Goal: Task Accomplishment & Management: Manage account settings

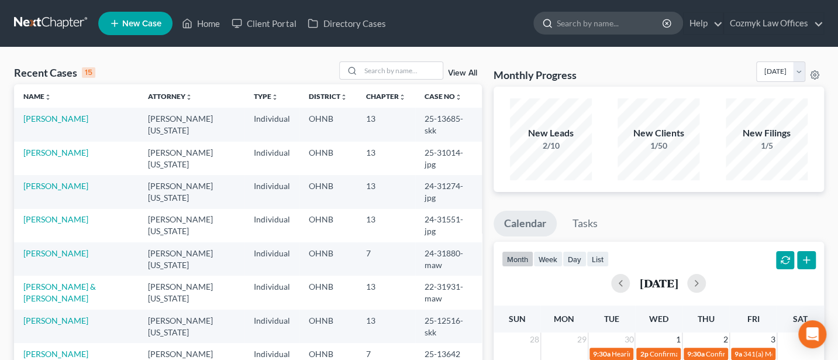
click at [592, 27] on input "search" at bounding box center [610, 23] width 107 height 22
type input "[PERSON_NAME]"
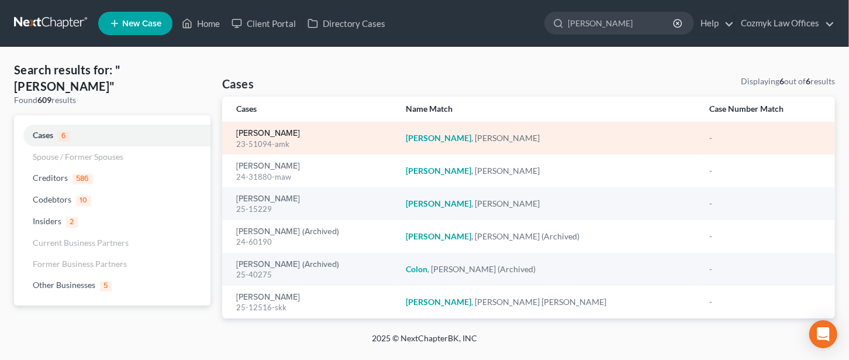
click at [269, 136] on link "[PERSON_NAME]" at bounding box center [268, 133] width 64 height 8
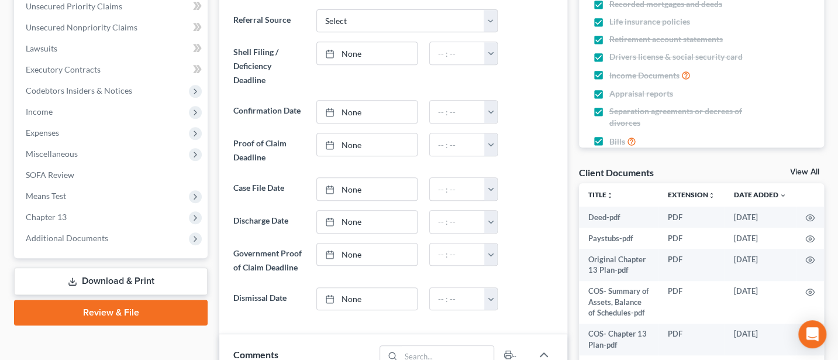
scroll to position [312, 0]
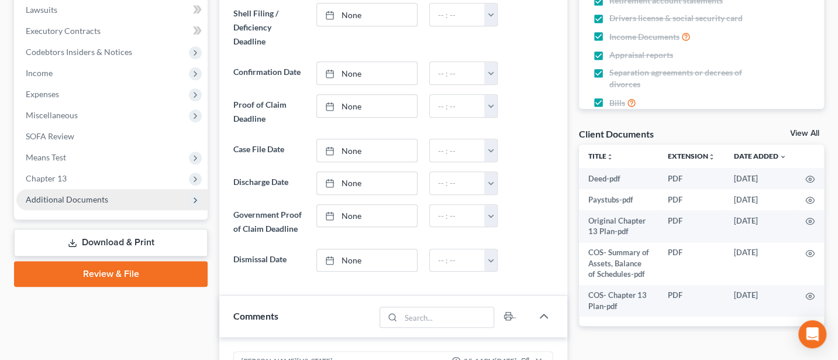
click at [53, 194] on span "Additional Documents" at bounding box center [67, 199] width 82 height 10
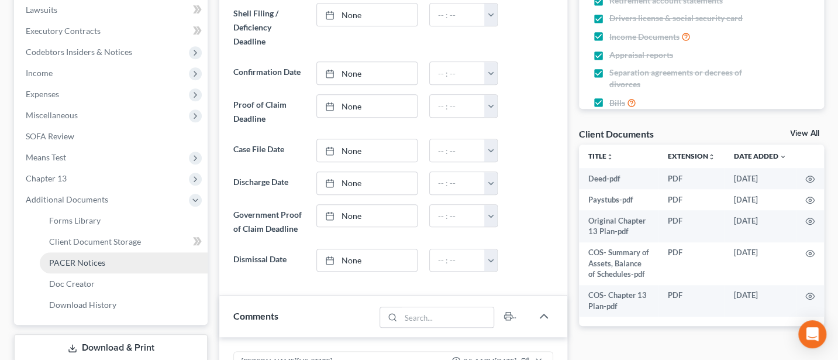
click at [62, 258] on span "PACER Notices" at bounding box center [77, 262] width 56 height 10
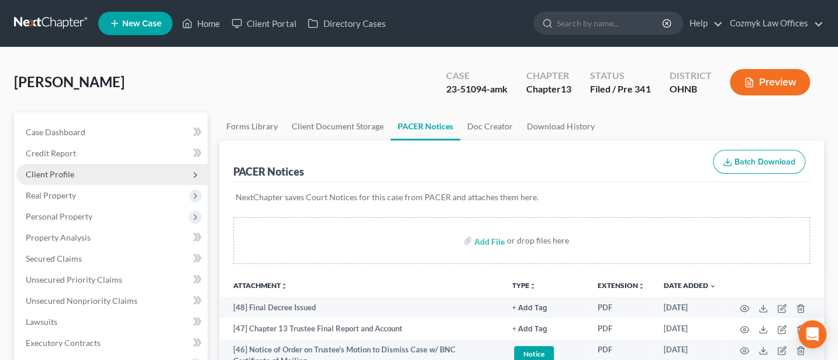
click at [47, 182] on span "Client Profile" at bounding box center [111, 174] width 191 height 21
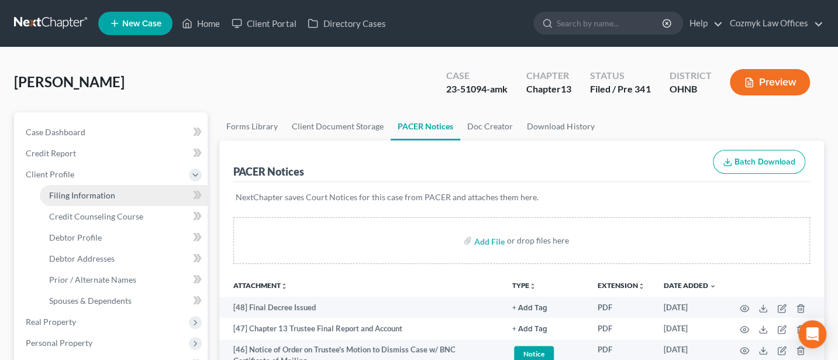
click at [92, 188] on link "Filing Information" at bounding box center [124, 195] width 168 height 21
select select "1"
select select "0"
select select "3"
select select "36"
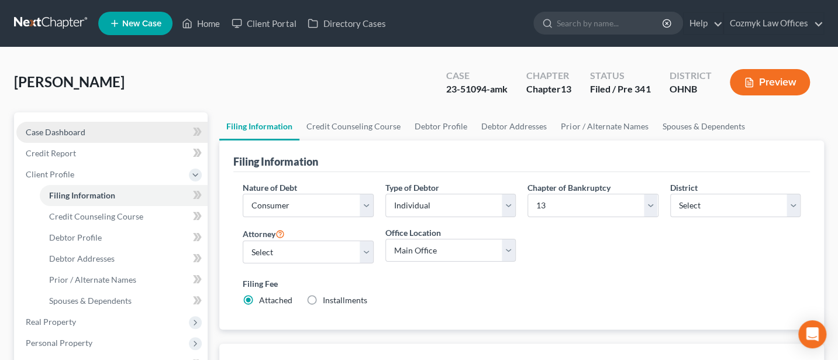
click at [71, 129] on span "Case Dashboard" at bounding box center [56, 132] width 60 height 10
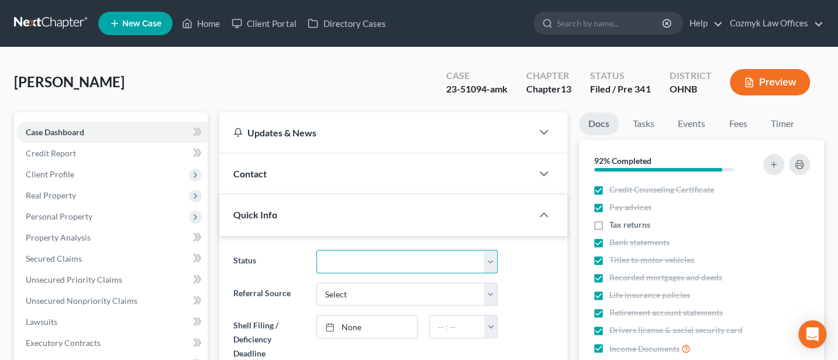
click at [426, 258] on select "Discharged Discharged & Reported Discharge Litigation Dismissal Notice Dismisse…" at bounding box center [407, 261] width 182 height 23
select select "4"
click at [316, 250] on select "Discharged Discharged & Reported Discharge Litigation Dismissal Notice Dismisse…" at bounding box center [407, 261] width 182 height 23
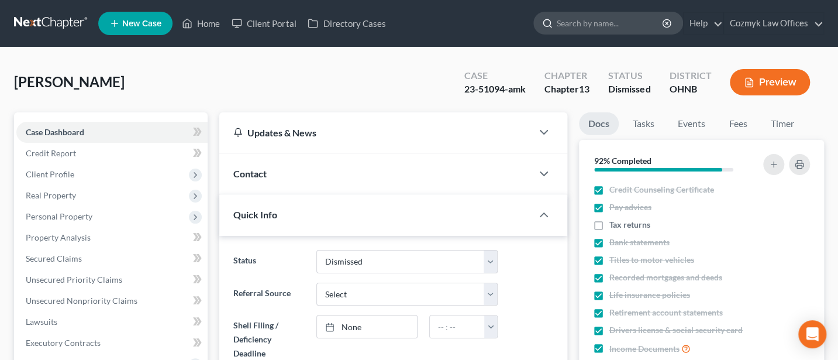
click at [608, 27] on input "search" at bounding box center [610, 23] width 107 height 22
type input "[PERSON_NAME]"
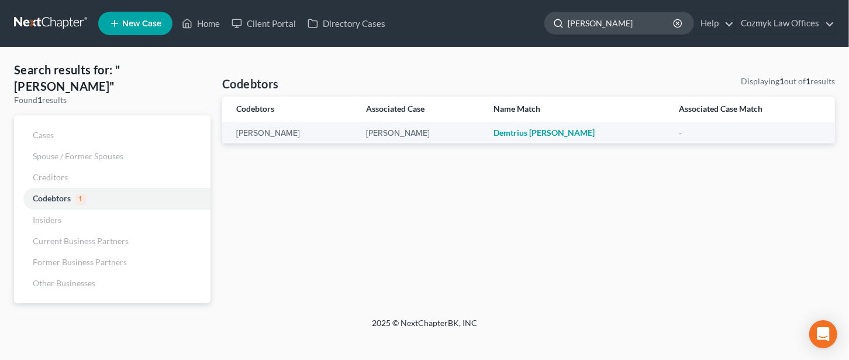
drag, startPoint x: 636, startPoint y: 19, endPoint x: 548, endPoint y: 24, distance: 88.4
click at [548, 24] on div "[PERSON_NAME]" at bounding box center [619, 23] width 150 height 23
type input "[PERSON_NAME]"
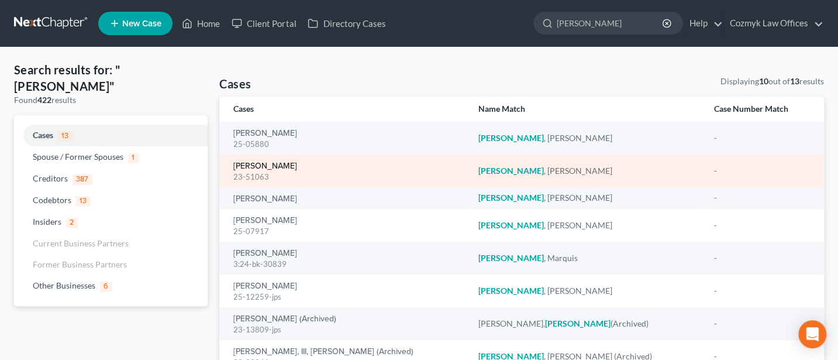
click at [267, 163] on link "[PERSON_NAME]" at bounding box center [265, 166] width 64 height 8
click at [268, 165] on link "[PERSON_NAME]" at bounding box center [265, 166] width 64 height 8
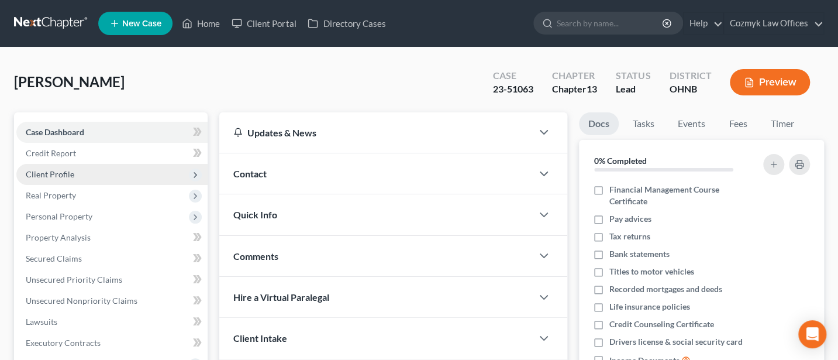
click at [56, 172] on span "Client Profile" at bounding box center [50, 174] width 49 height 10
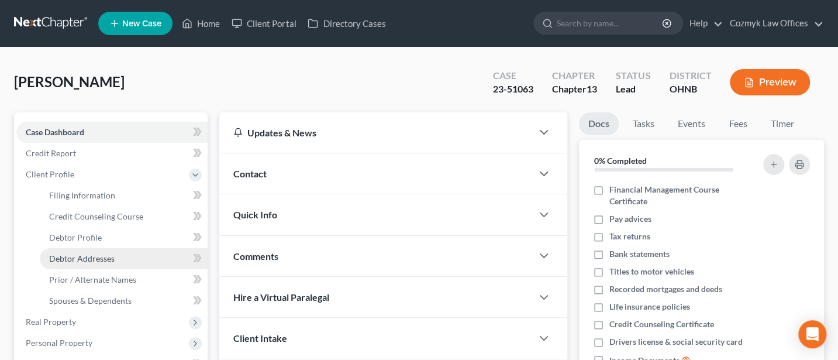
click at [91, 259] on span "Debtor Addresses" at bounding box center [81, 258] width 65 height 10
select select "0"
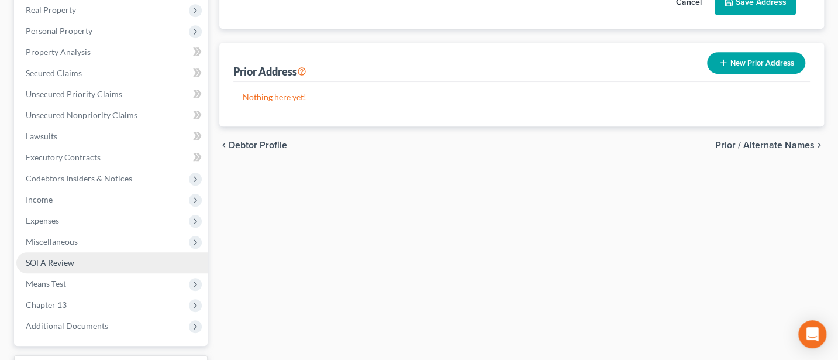
scroll to position [408, 0]
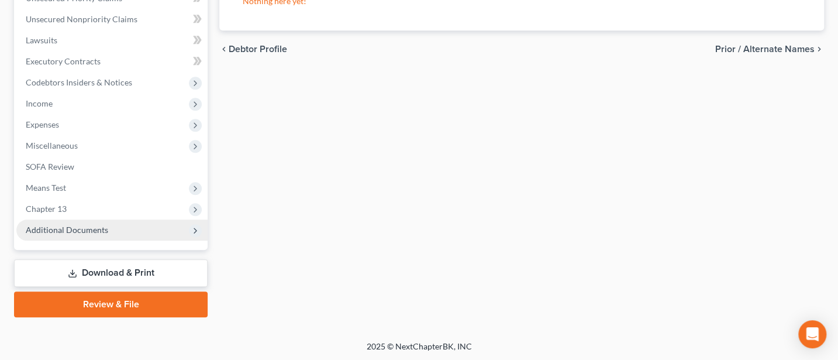
click at [90, 227] on span "Additional Documents" at bounding box center [67, 230] width 82 height 10
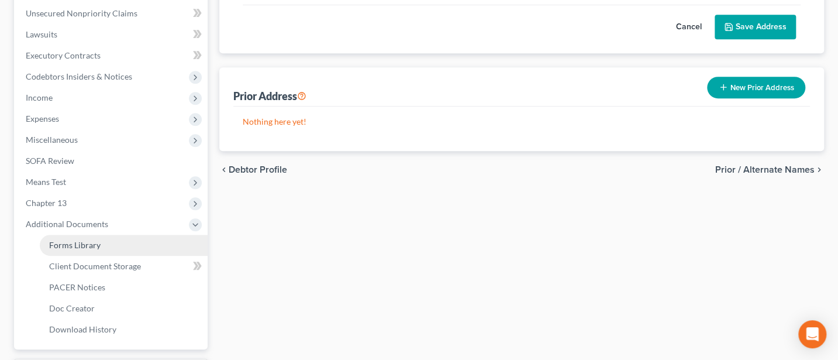
scroll to position [282, 0]
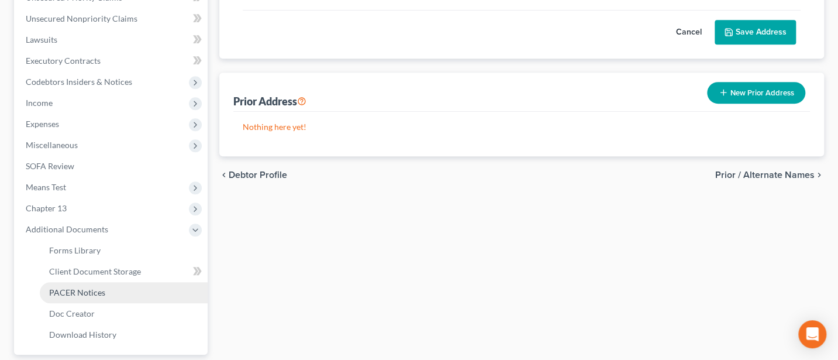
click at [81, 292] on span "PACER Notices" at bounding box center [77, 292] width 56 height 10
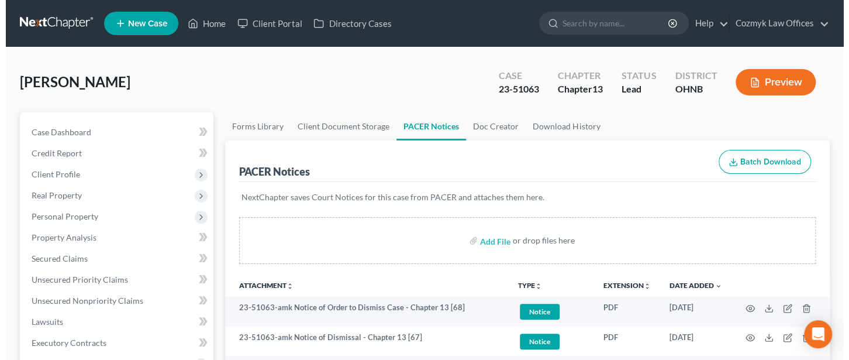
scroll to position [156, 0]
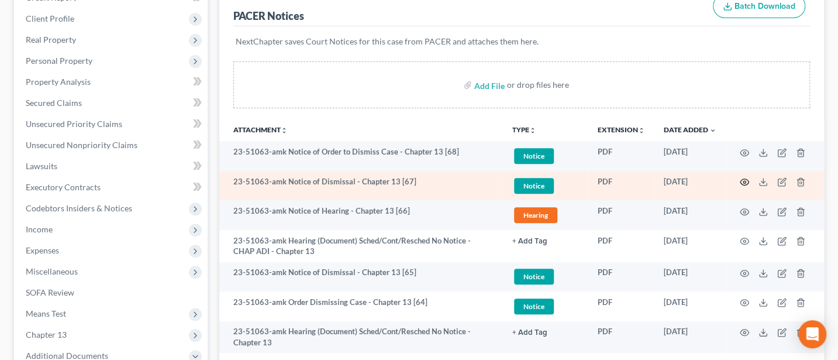
click at [743, 180] on icon "button" at bounding box center [744, 181] width 9 height 9
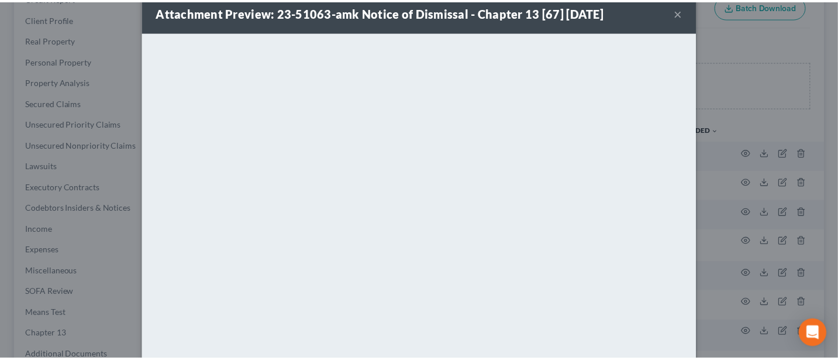
scroll to position [0, 0]
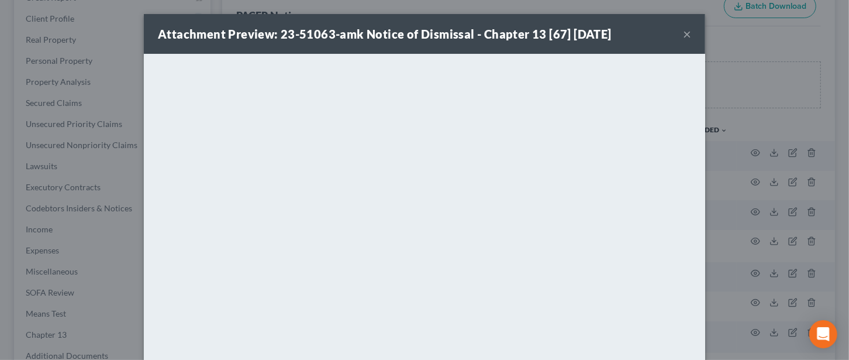
click at [683, 39] on button "×" at bounding box center [687, 34] width 8 height 14
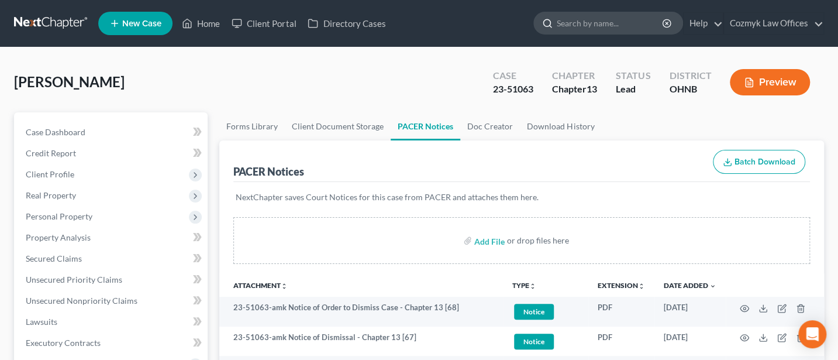
click at [622, 22] on input "search" at bounding box center [610, 23] width 107 height 22
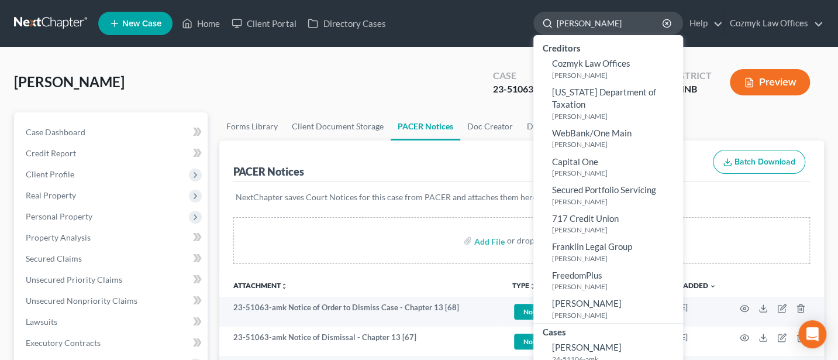
type input "[PERSON_NAME]"
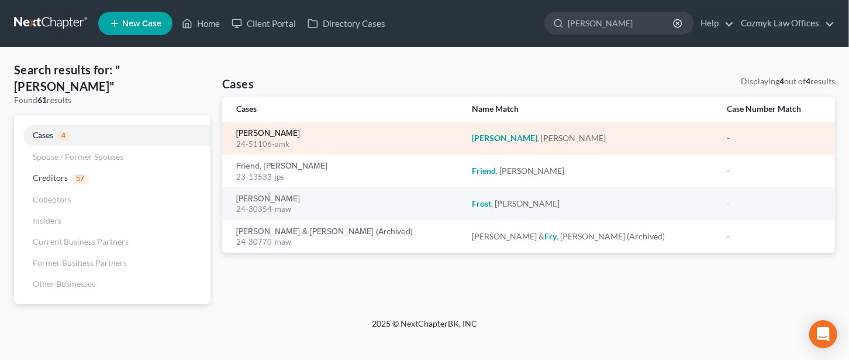
click at [269, 131] on link "[PERSON_NAME]" at bounding box center [268, 133] width 64 height 8
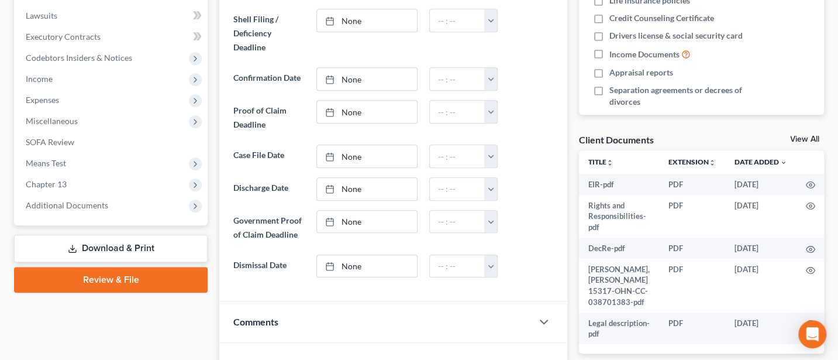
scroll to position [312, 0]
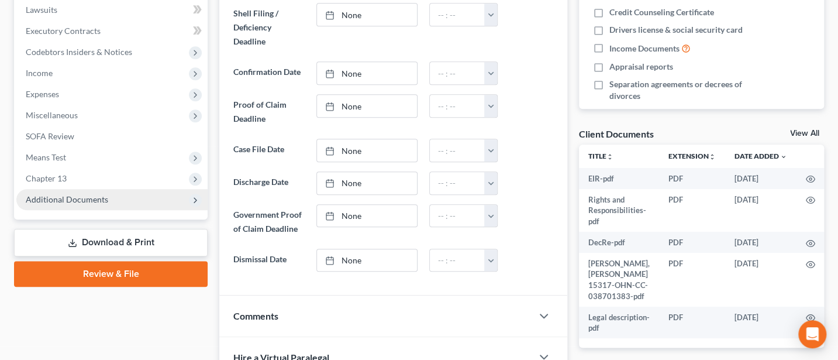
click at [67, 201] on span "Additional Documents" at bounding box center [67, 199] width 82 height 10
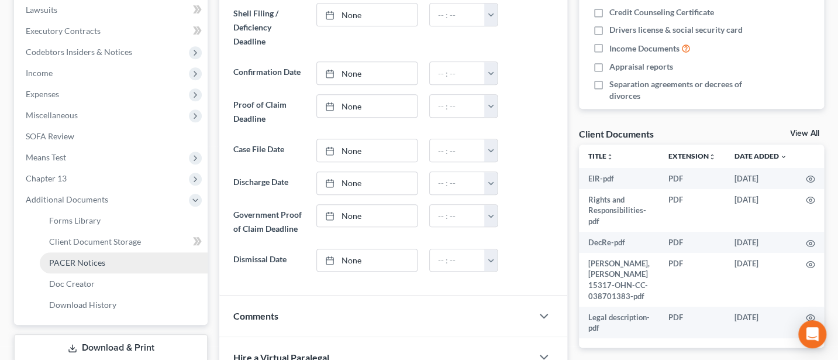
click at [78, 259] on span "PACER Notices" at bounding box center [77, 262] width 56 height 10
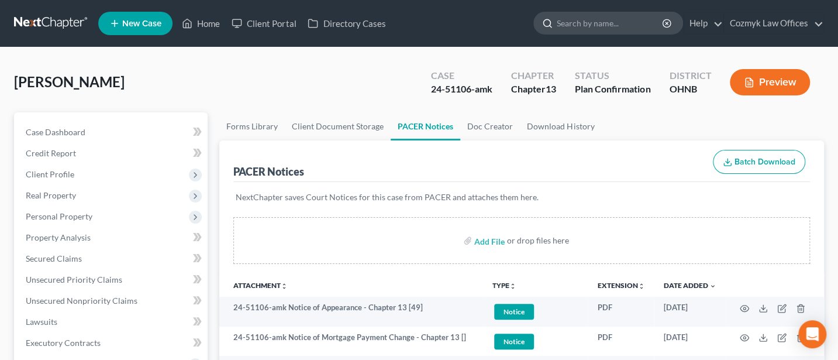
click at [595, 22] on input "search" at bounding box center [610, 23] width 107 height 22
type input "Crasi"
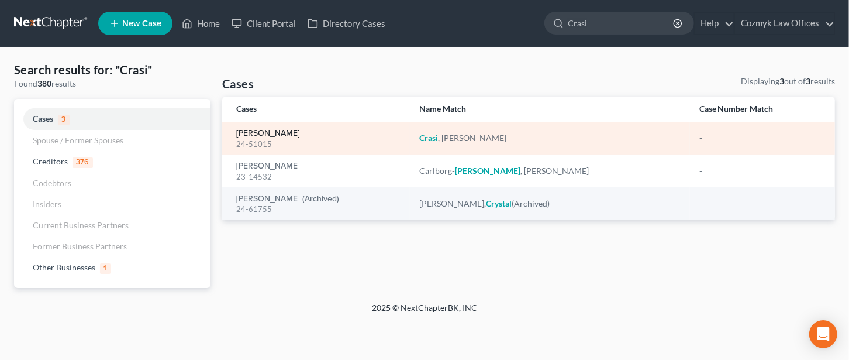
click at [266, 130] on link "[PERSON_NAME]" at bounding box center [268, 133] width 64 height 8
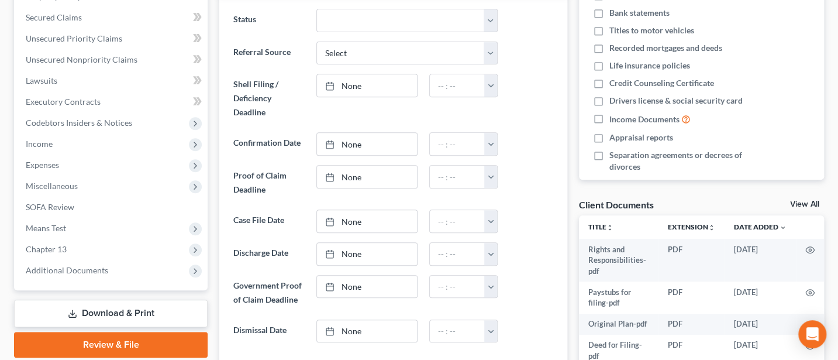
scroll to position [312, 0]
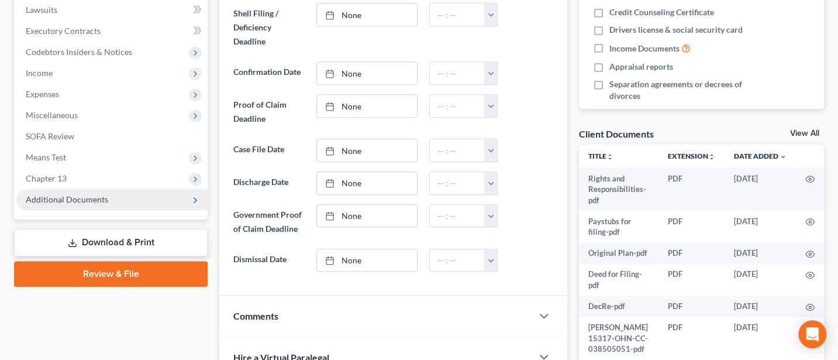
click at [79, 201] on span "Additional Documents" at bounding box center [67, 199] width 82 height 10
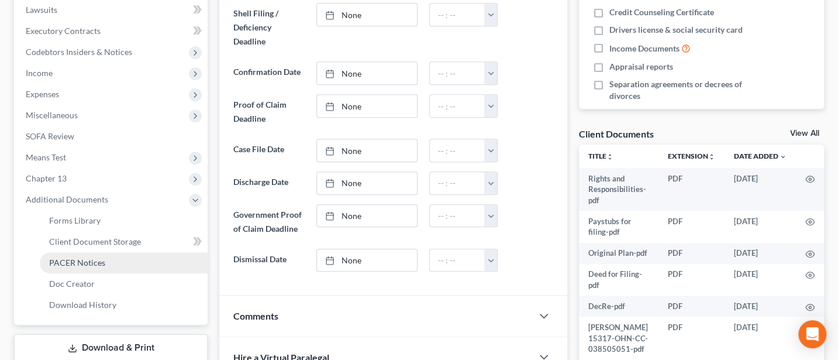
click at [92, 257] on span "PACER Notices" at bounding box center [77, 262] width 56 height 10
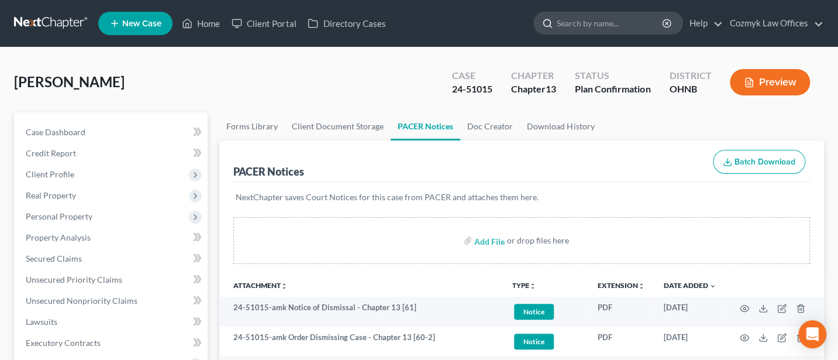
click at [577, 15] on input "search" at bounding box center [610, 23] width 107 height 22
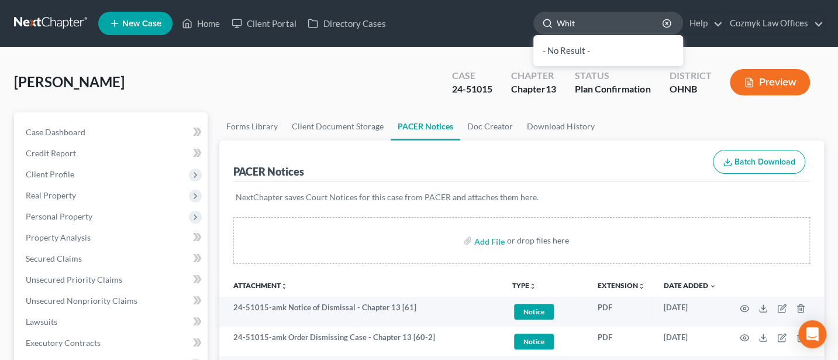
type input "White"
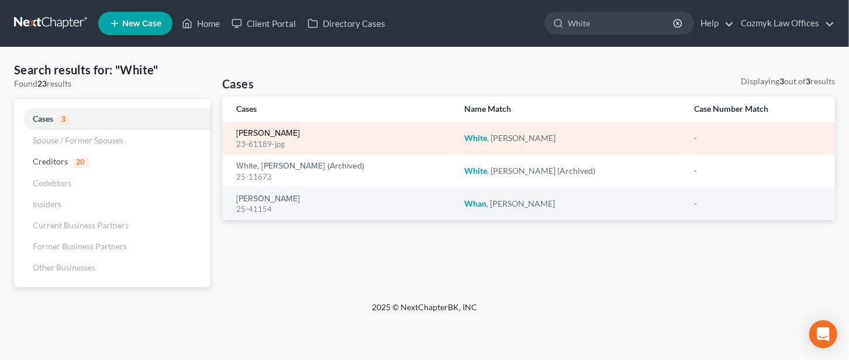
click at [267, 131] on link "[PERSON_NAME]" at bounding box center [268, 133] width 64 height 8
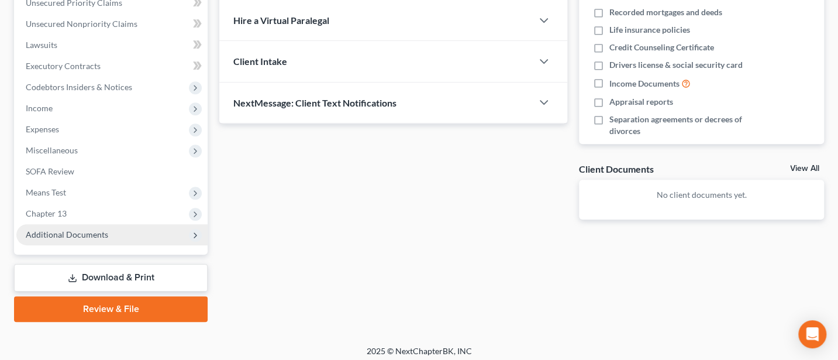
scroll to position [282, 0]
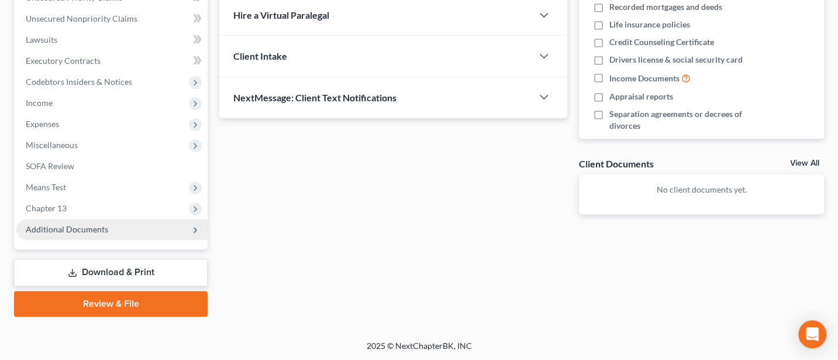
click at [75, 221] on span "Additional Documents" at bounding box center [111, 229] width 191 height 21
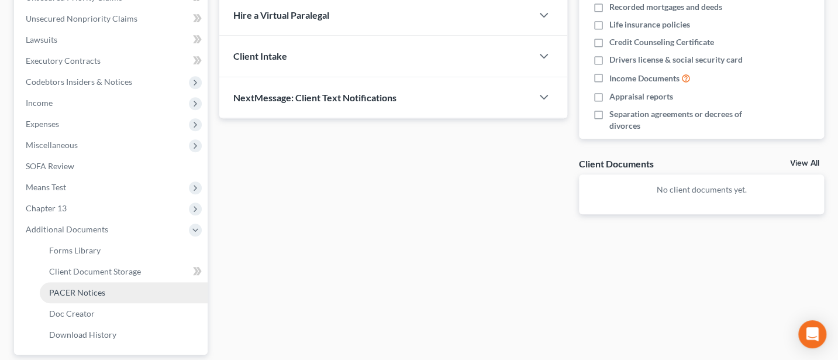
click at [78, 296] on link "PACER Notices" at bounding box center [124, 292] width 168 height 21
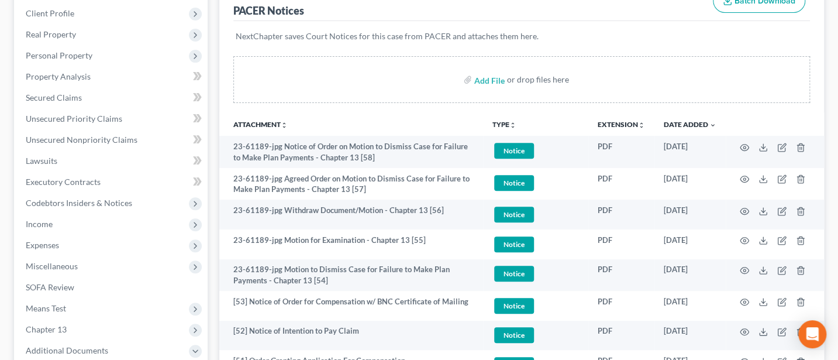
scroll to position [156, 0]
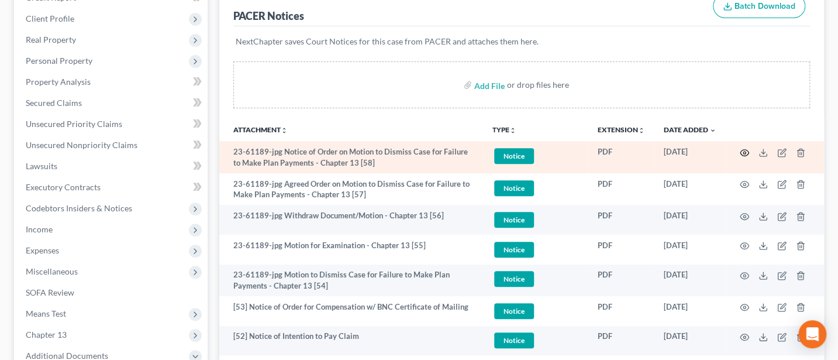
click at [743, 151] on circle "button" at bounding box center [744, 152] width 2 height 2
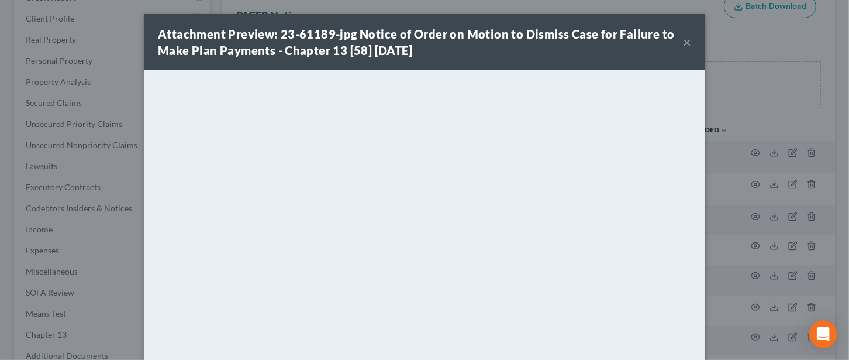
click at [683, 39] on button "×" at bounding box center [687, 42] width 8 height 14
